Goal: Information Seeking & Learning: Learn about a topic

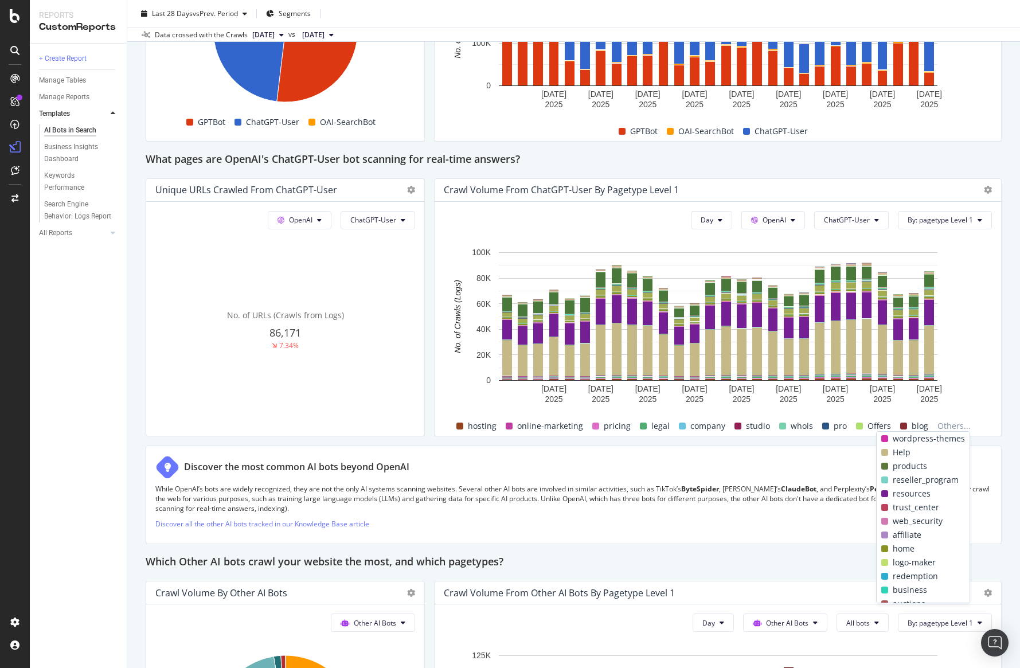
scroll to position [1158, 0]
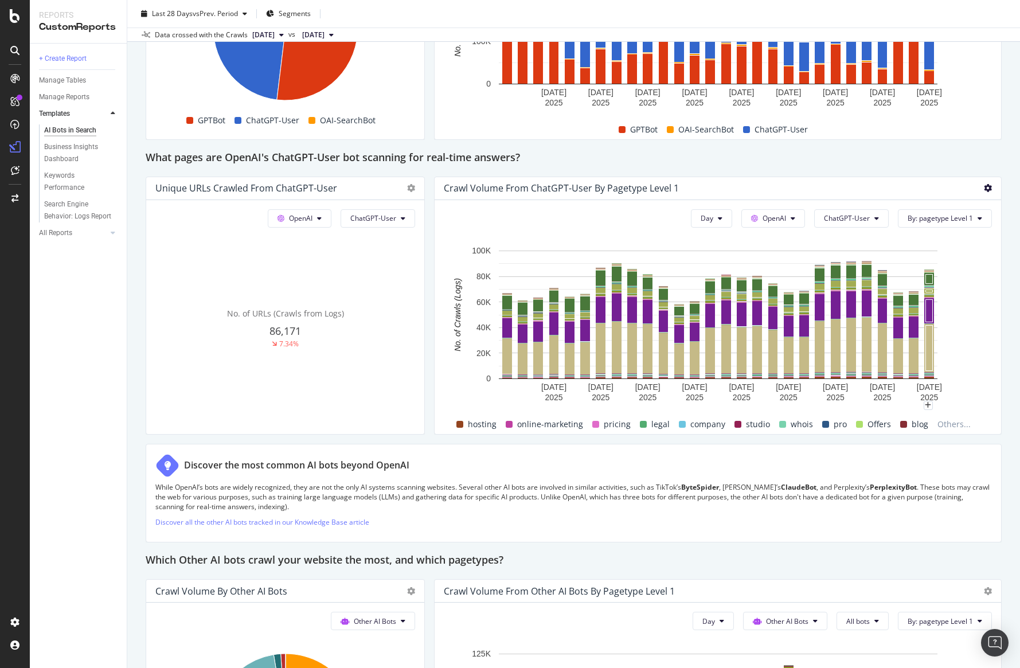
click at [989, 192] on icon at bounding box center [988, 188] width 8 height 8
click at [995, 290] on div "Day OpenAI ChatGPT-User By: pagetype Level 1 Hold CMD (⌘) while clicking to fil…" at bounding box center [718, 317] width 567 height 234
click at [432, 368] on div "This report shows AI bot interaction with your website and its impact on your o…" at bounding box center [574, 72] width 856 height 2231
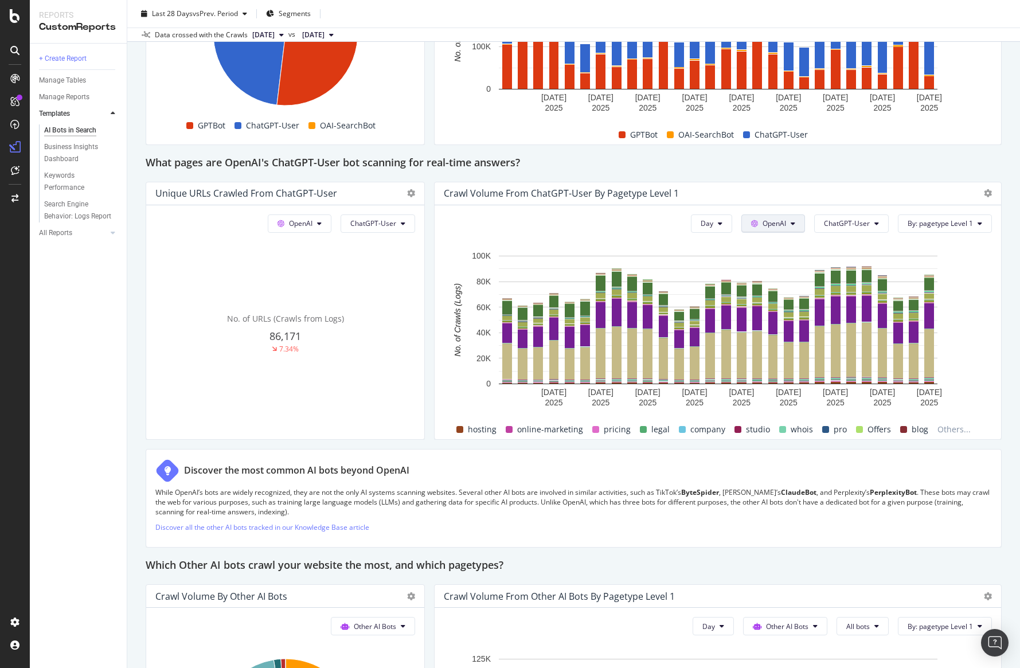
click at [802, 218] on button "OpenAI" at bounding box center [773, 223] width 64 height 18
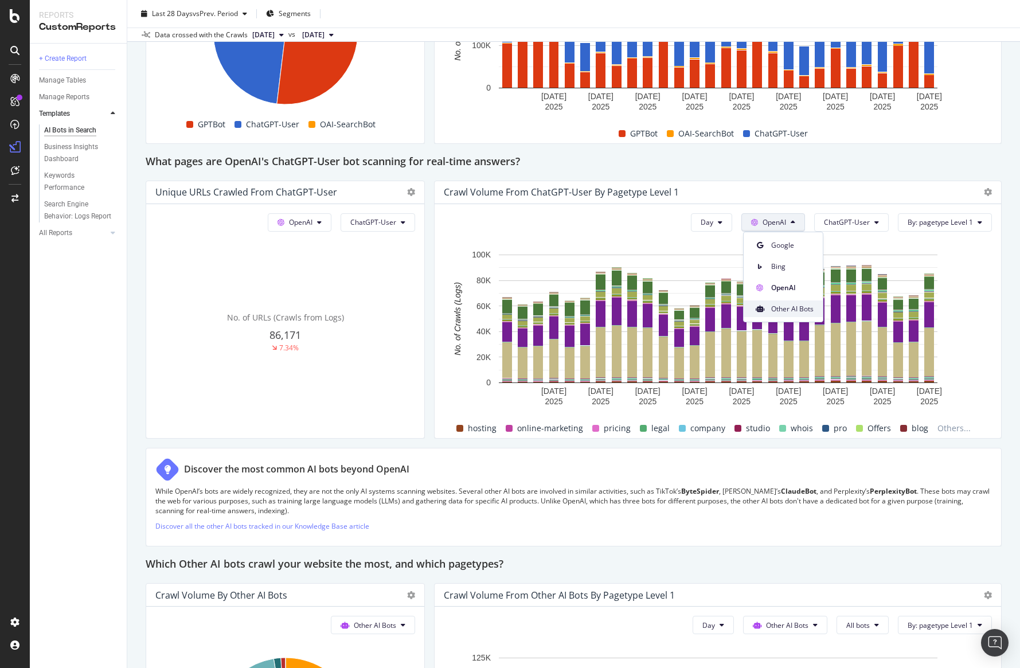
click at [794, 313] on span "Other AI Bots" at bounding box center [792, 309] width 42 height 10
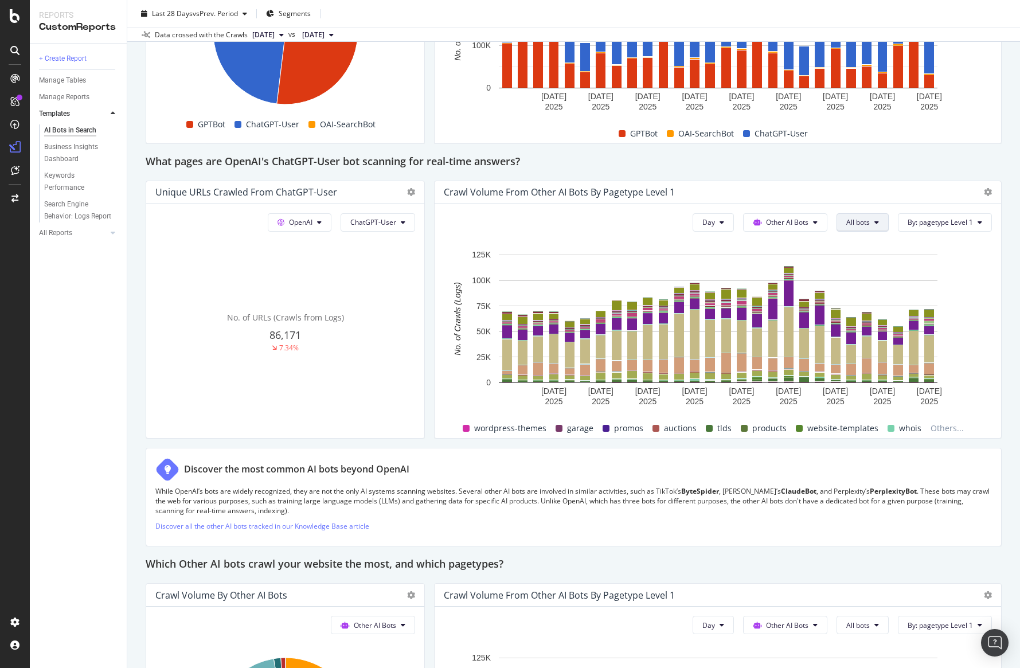
click at [866, 217] on span "All bots" at bounding box center [858, 222] width 24 height 10
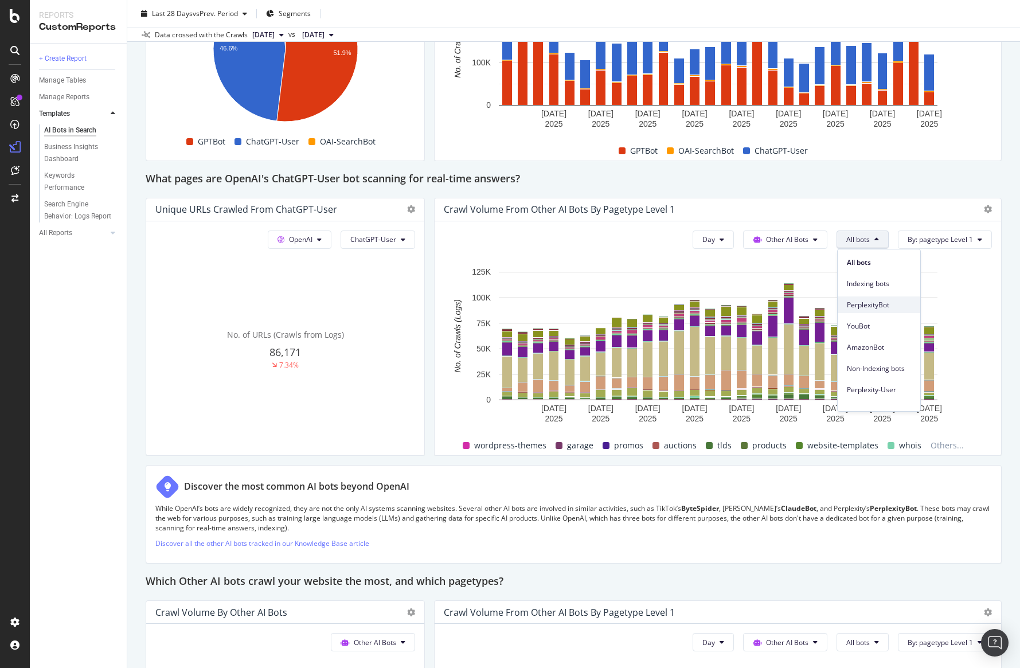
click at [890, 300] on span "PerplexityBot" at bounding box center [879, 305] width 64 height 10
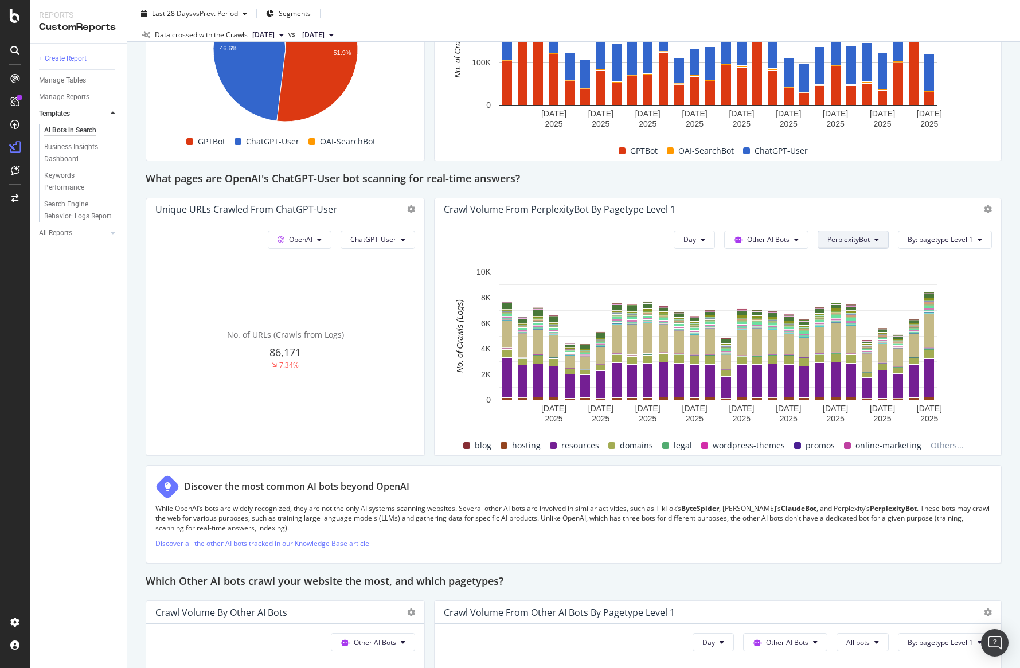
click at [857, 244] on span "PerplexityBot" at bounding box center [848, 240] width 42 height 10
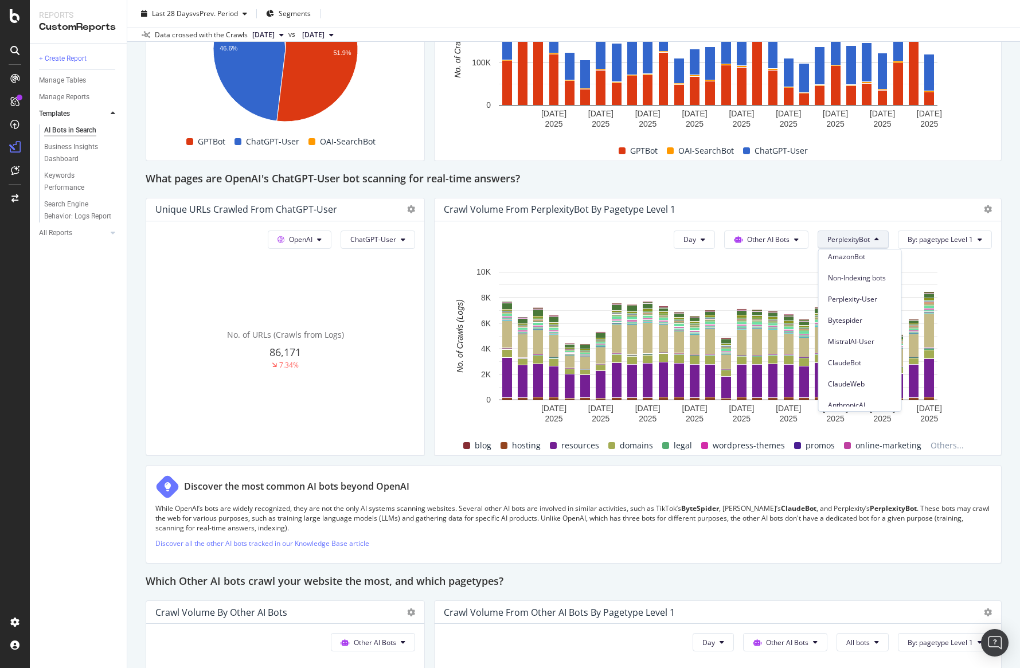
scroll to position [44, 0]
click at [871, 301] on span "AmazonBot" at bounding box center [860, 304] width 64 height 10
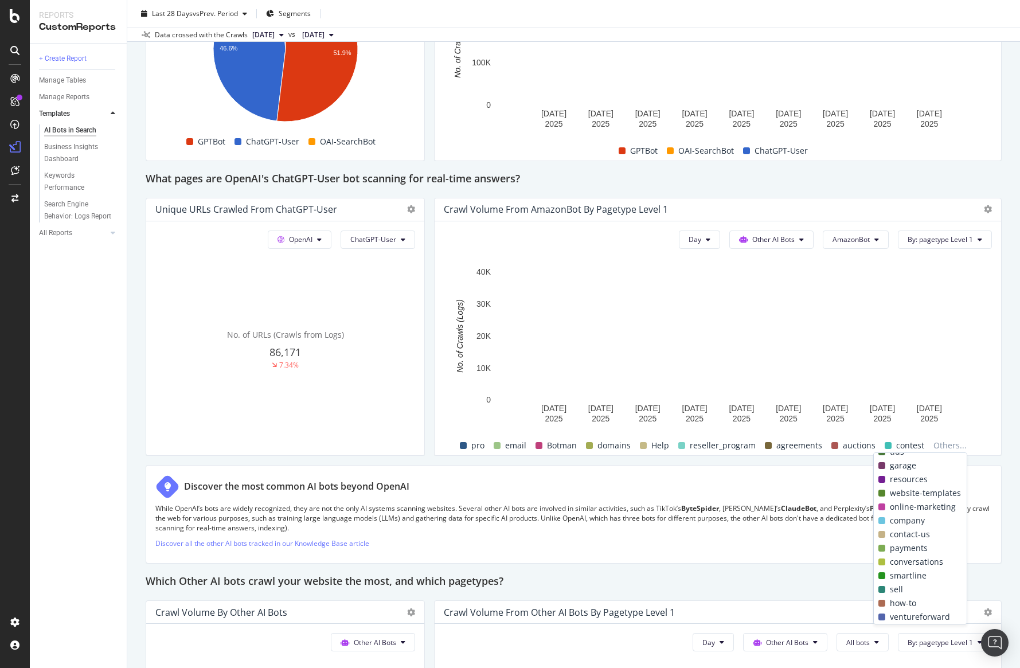
scroll to position [0, 0]
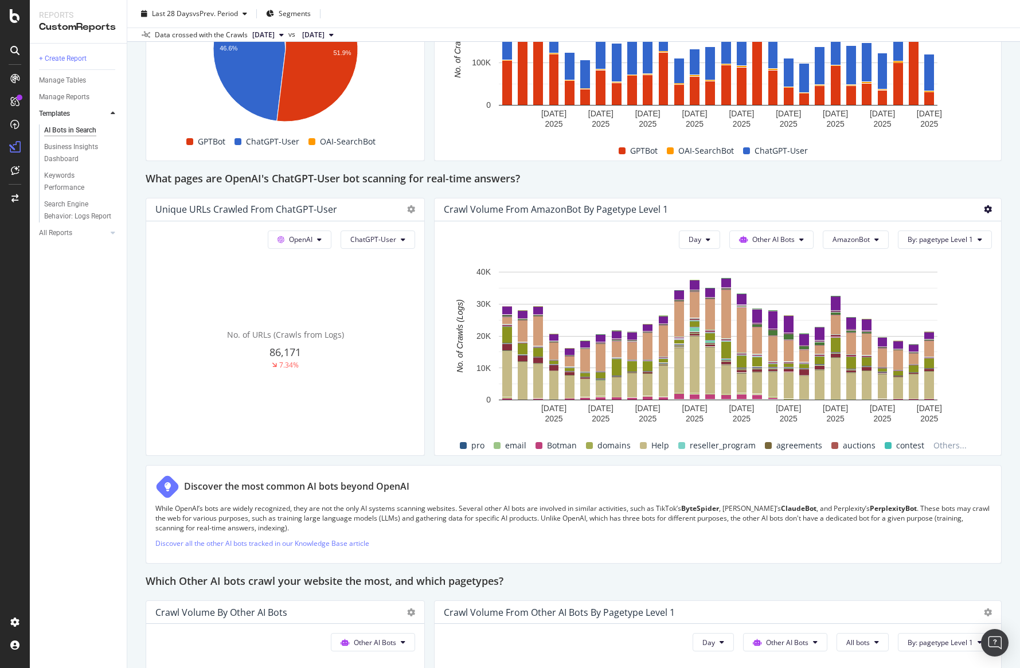
click at [990, 213] on icon at bounding box center [988, 209] width 8 height 8
click at [958, 257] on span "Export as CSV" at bounding box center [931, 252] width 86 height 10
click at [877, 237] on icon at bounding box center [876, 239] width 5 height 7
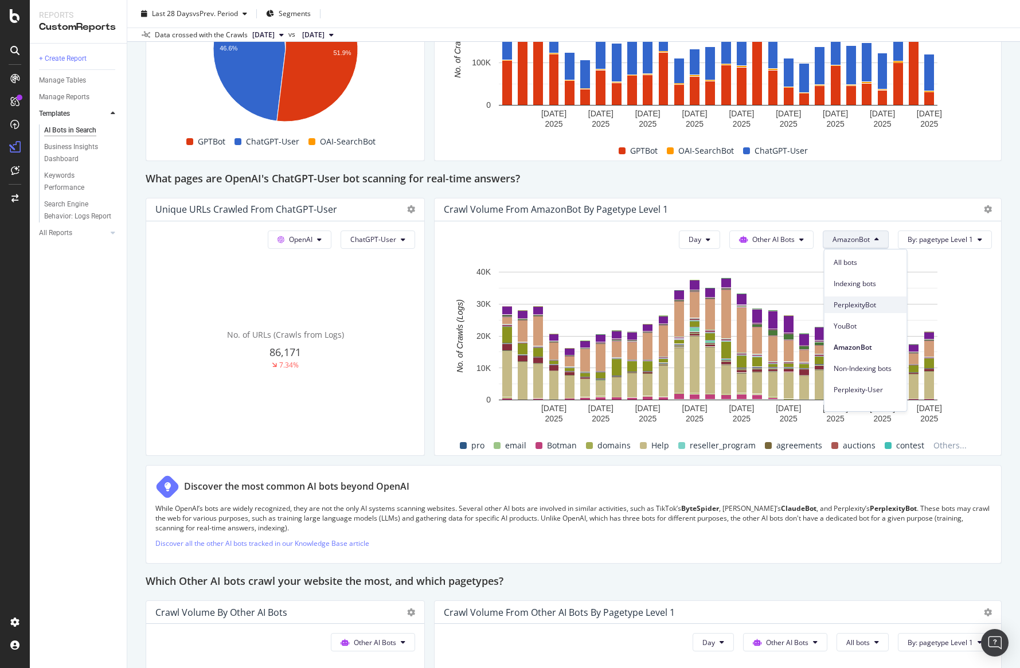
click at [866, 302] on span "PerplexityBot" at bounding box center [866, 305] width 64 height 10
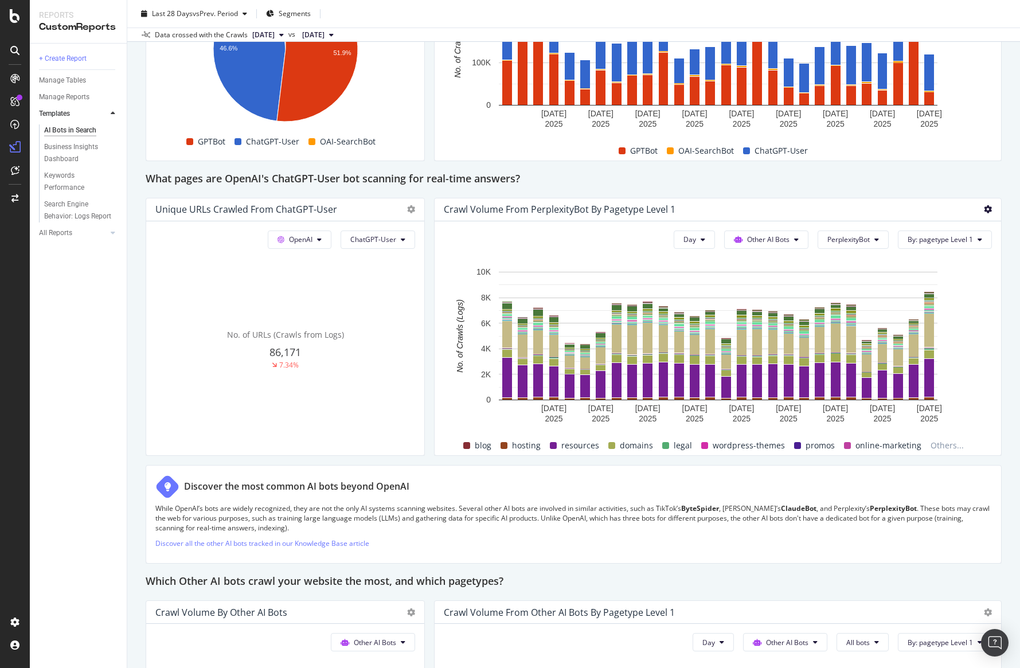
click at [989, 213] on icon at bounding box center [988, 209] width 8 height 8
click at [960, 252] on span "Export as CSV" at bounding box center [931, 252] width 86 height 10
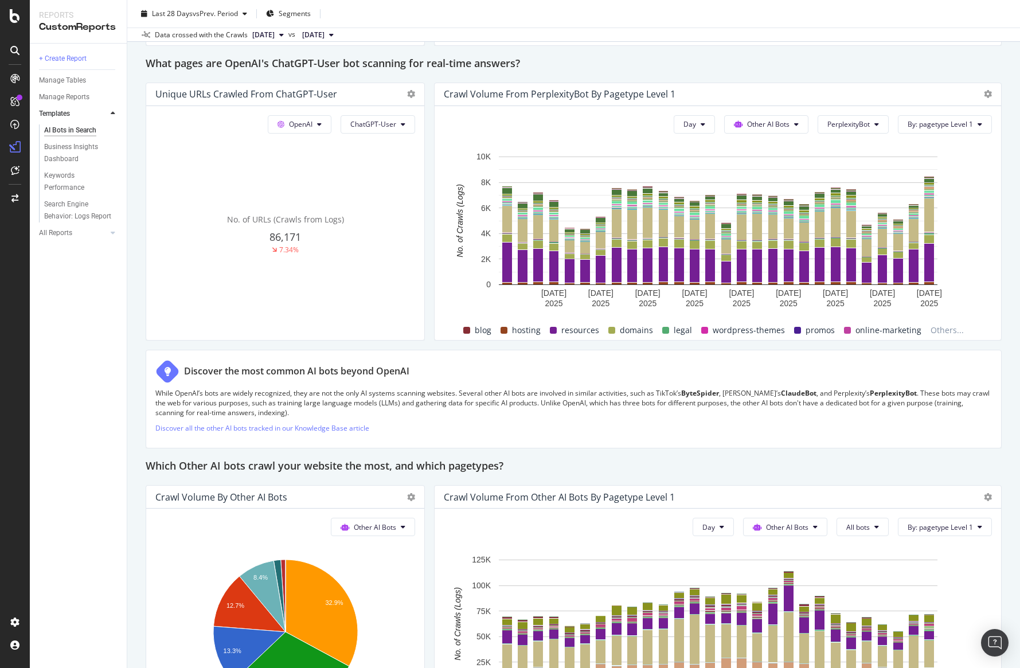
scroll to position [1253, 0]
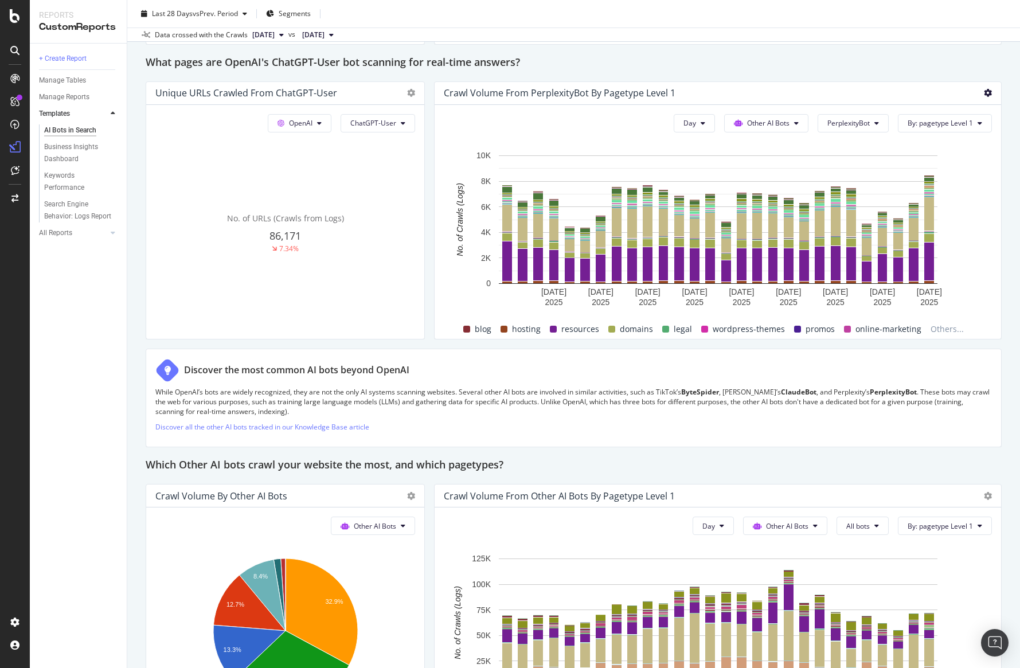
click at [990, 95] on icon at bounding box center [988, 93] width 8 height 8
click at [933, 135] on span "Export as CSV" at bounding box center [931, 136] width 86 height 10
click at [795, 125] on icon at bounding box center [796, 123] width 5 height 7
click at [784, 181] on div "OpenAI" at bounding box center [765, 188] width 81 height 17
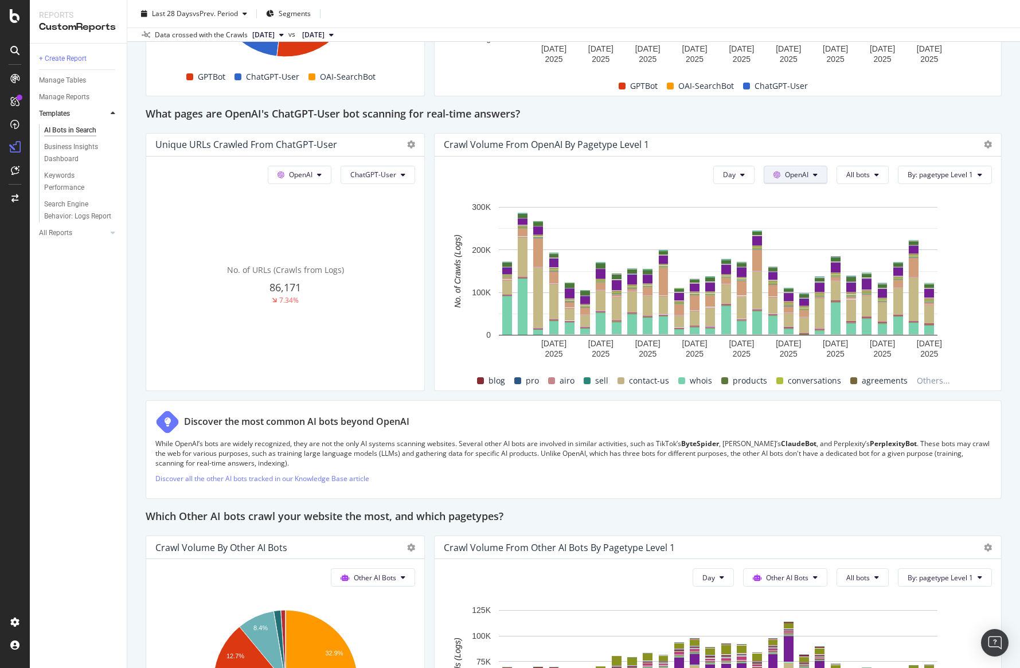
scroll to position [1147, 0]
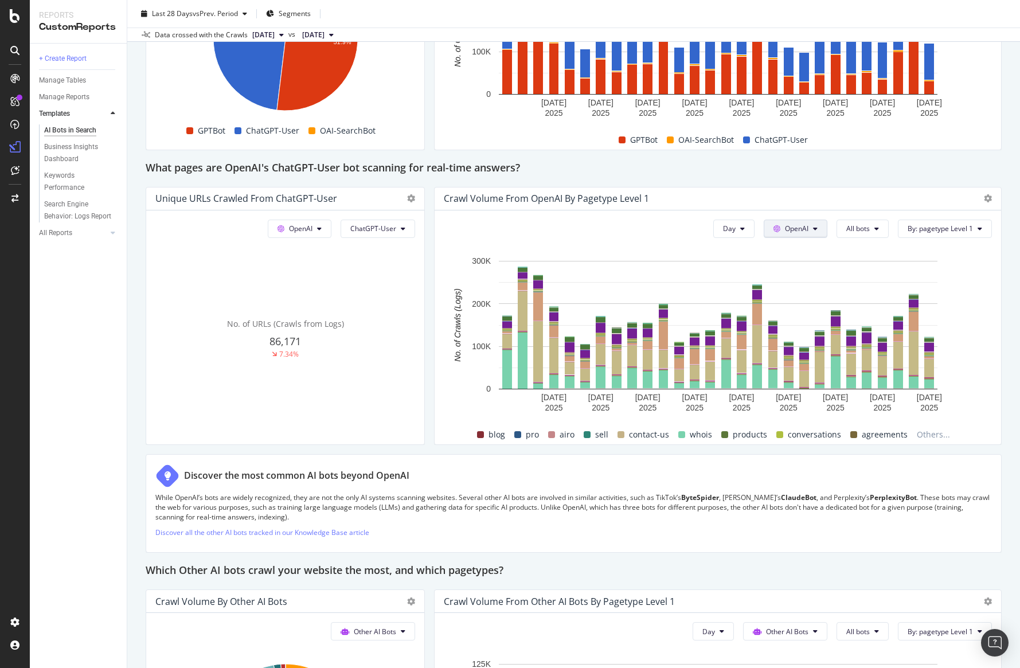
click at [811, 225] on button "OpenAI" at bounding box center [796, 229] width 64 height 18
click at [854, 231] on span "All bots" at bounding box center [858, 229] width 24 height 10
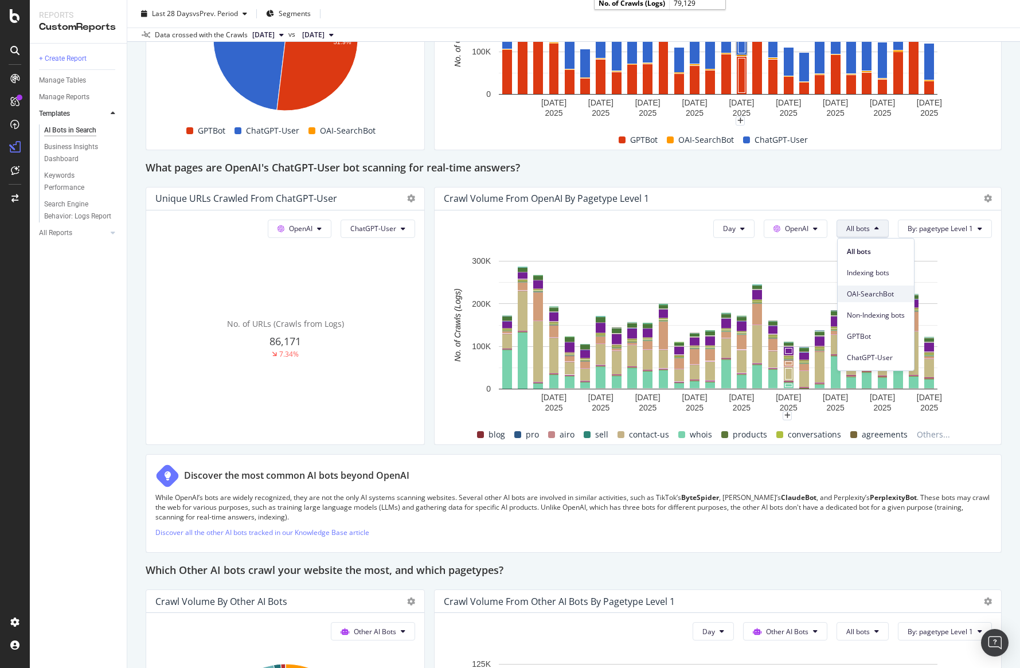
click at [866, 294] on span "OAI-SearchBot" at bounding box center [876, 294] width 58 height 10
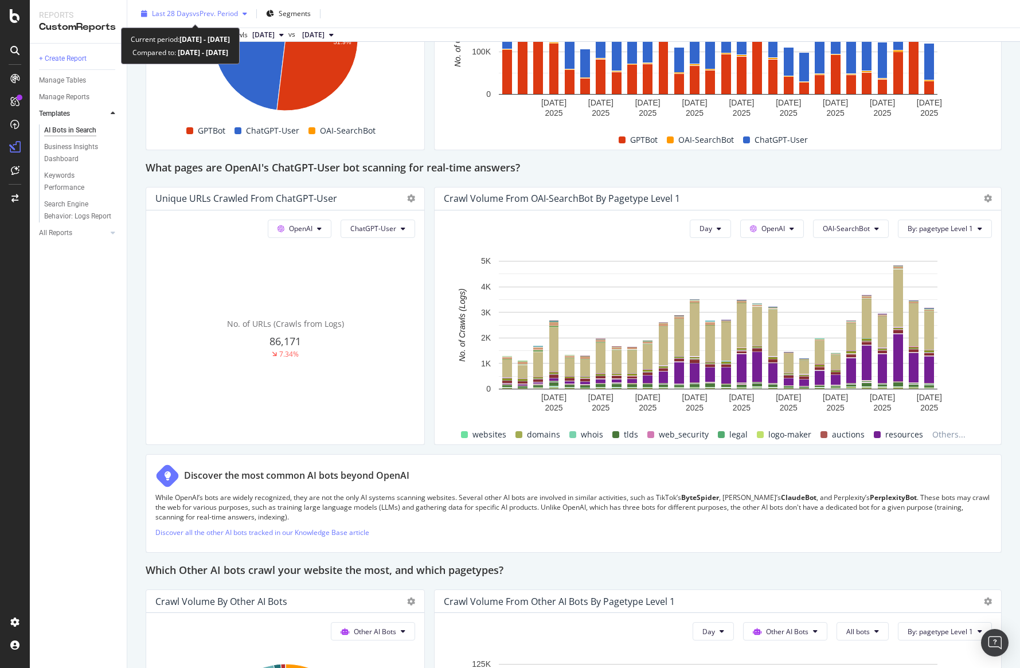
click at [210, 17] on span "vs Prev. Period" at bounding box center [215, 14] width 45 height 10
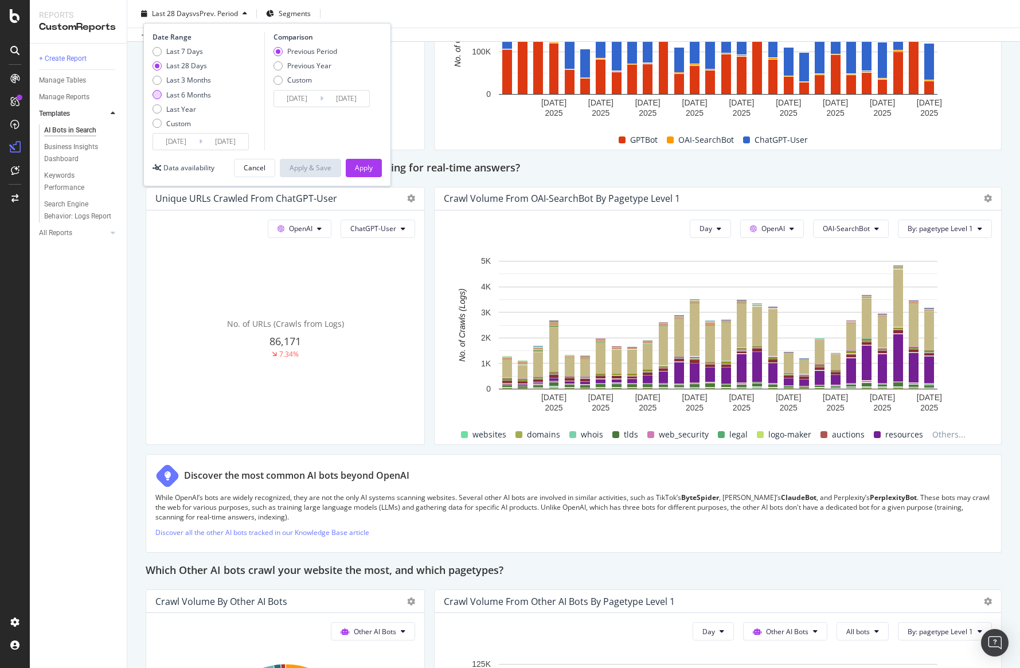
click at [207, 93] on div "Last 6 Months" at bounding box center [188, 95] width 45 height 10
type input "[DATE]"
click at [363, 169] on div "Apply" at bounding box center [364, 168] width 18 height 10
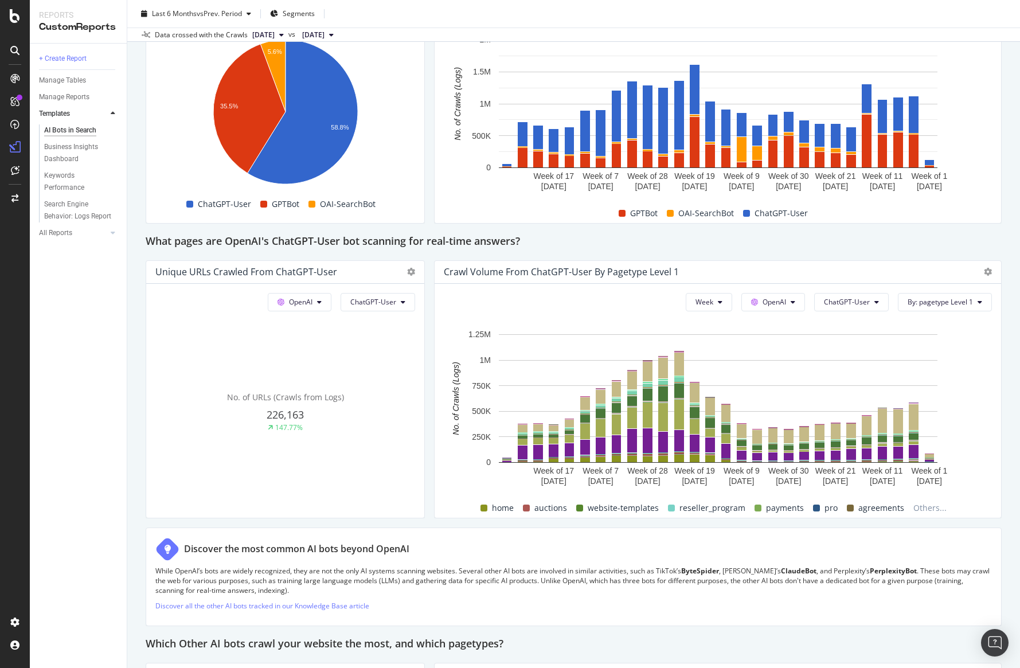
scroll to position [1100, 0]
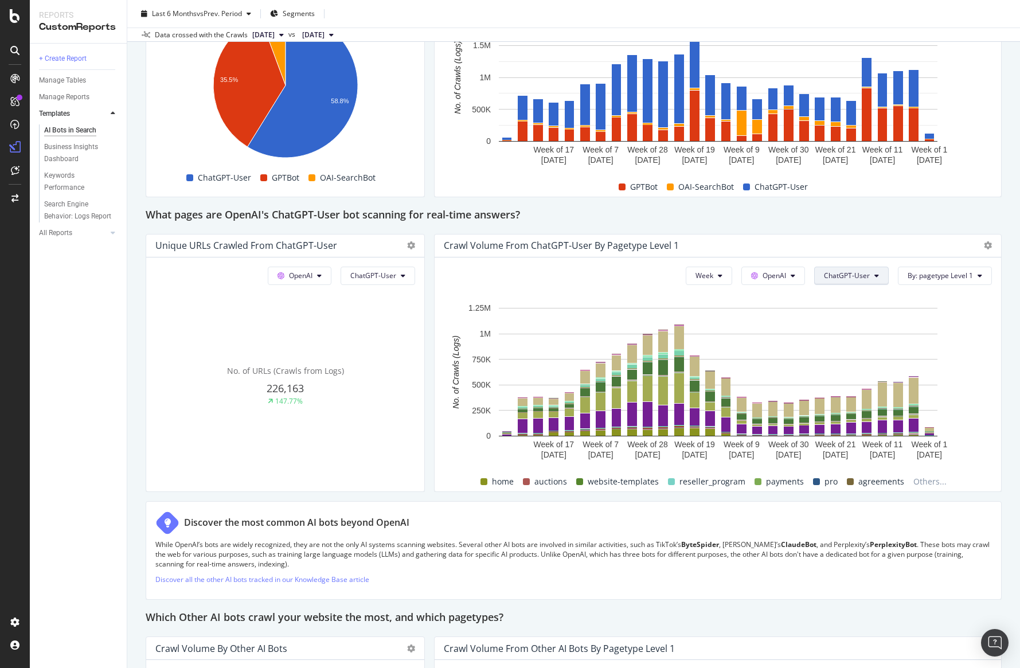
drag, startPoint x: 833, startPoint y: 280, endPoint x: 839, endPoint y: 280, distance: 6.3
click at [833, 280] on button "ChatGPT-User" at bounding box center [851, 276] width 75 height 18
click at [537, 214] on div "What pages are OpenAI's ChatGPT-User bot scanning for real-time answers?" at bounding box center [574, 215] width 856 height 18
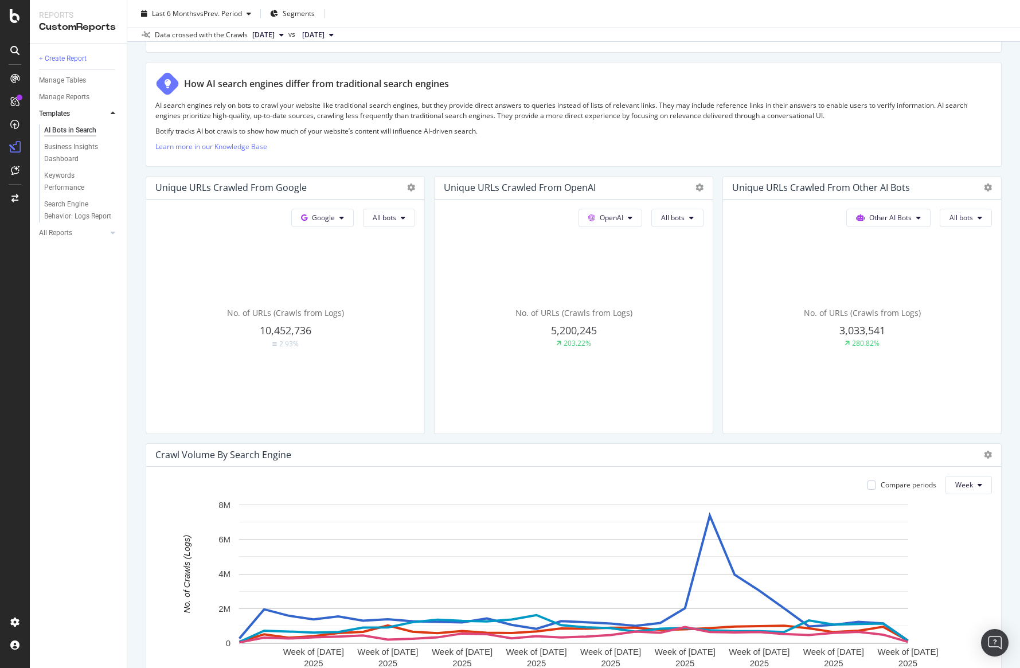
scroll to position [0, 0]
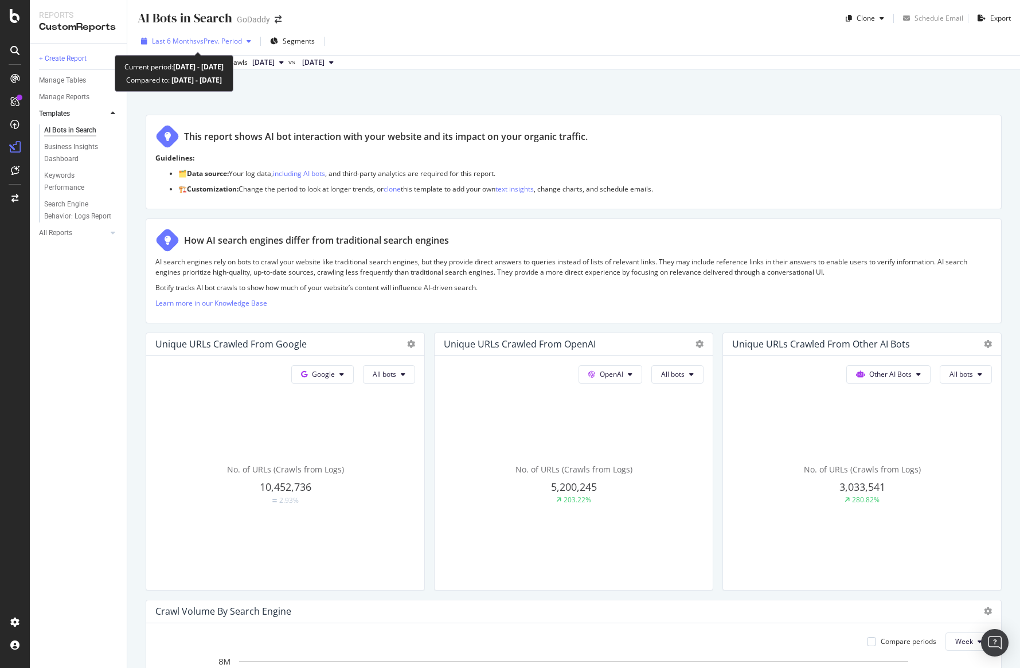
click at [216, 41] on span "vs Prev. Period" at bounding box center [219, 41] width 45 height 10
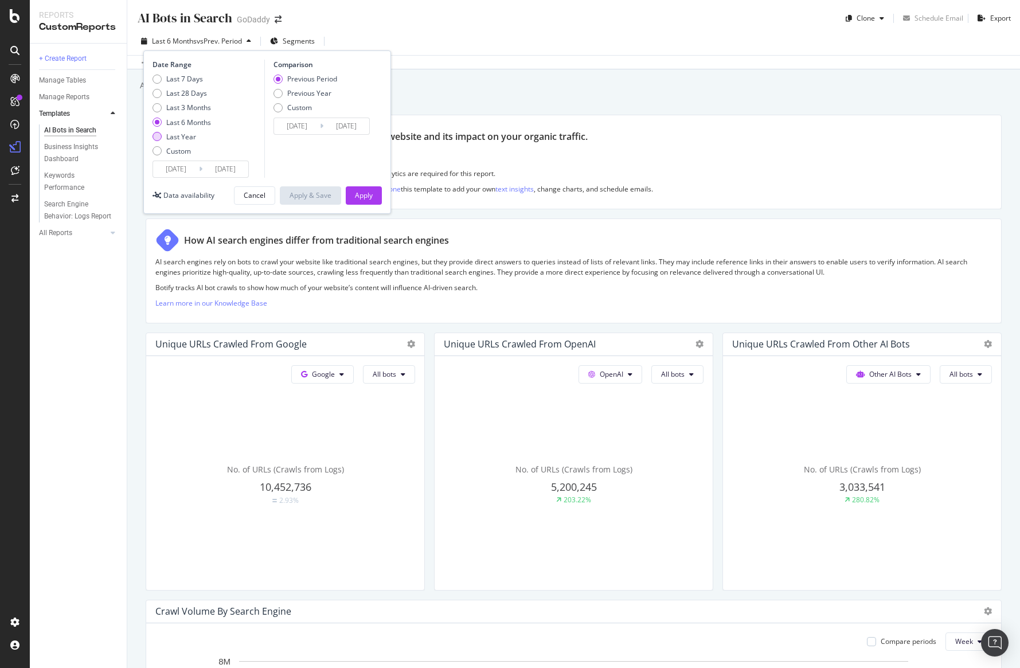
click at [192, 132] on div "Last Year" at bounding box center [181, 137] width 30 height 10
type input "[DATE]"
click at [347, 201] on button "Apply" at bounding box center [364, 195] width 36 height 18
